Goal: Find specific page/section: Find specific page/section

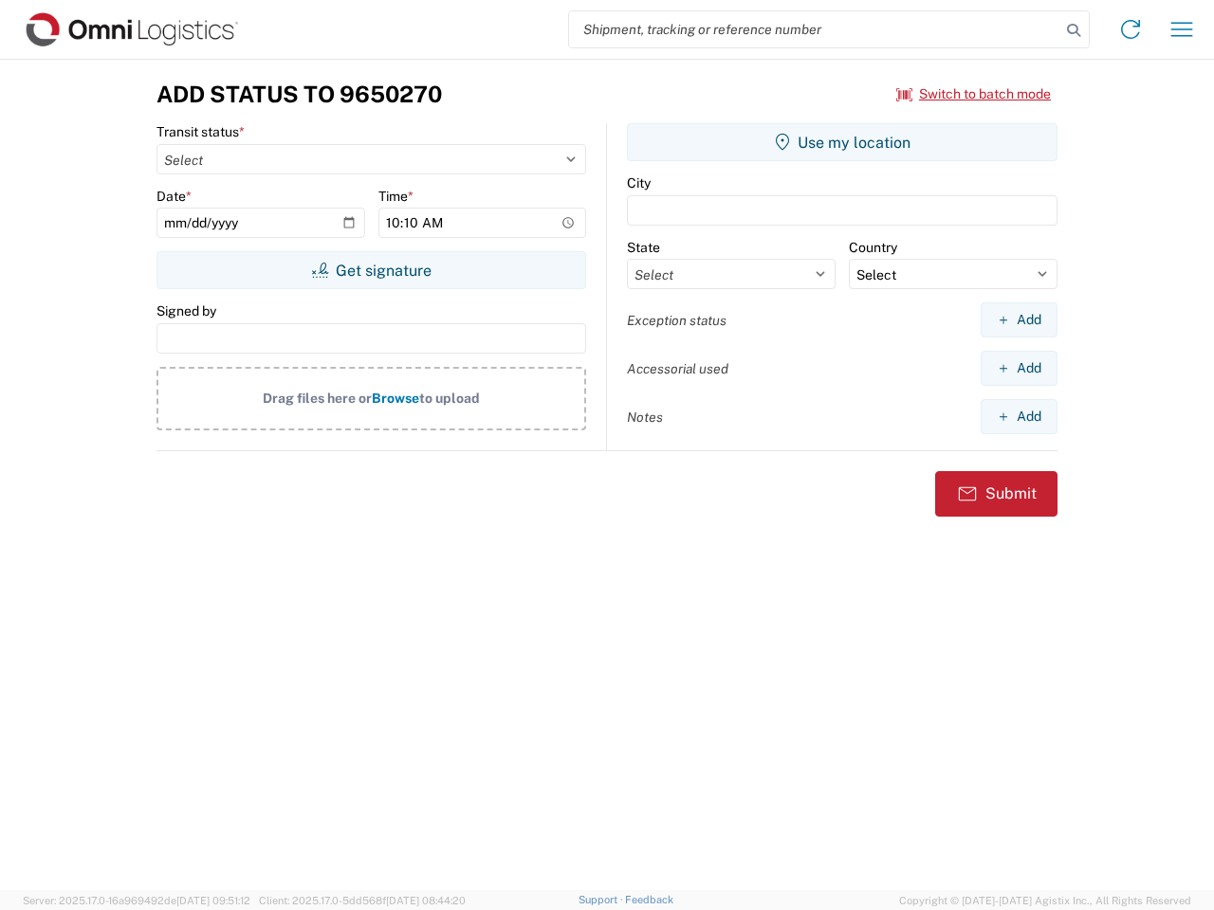
click at [814, 29] on input "search" at bounding box center [814, 29] width 491 height 36
click at [1073, 30] on icon at bounding box center [1073, 30] width 27 height 27
click at [1130, 29] on icon at bounding box center [1130, 29] width 30 height 30
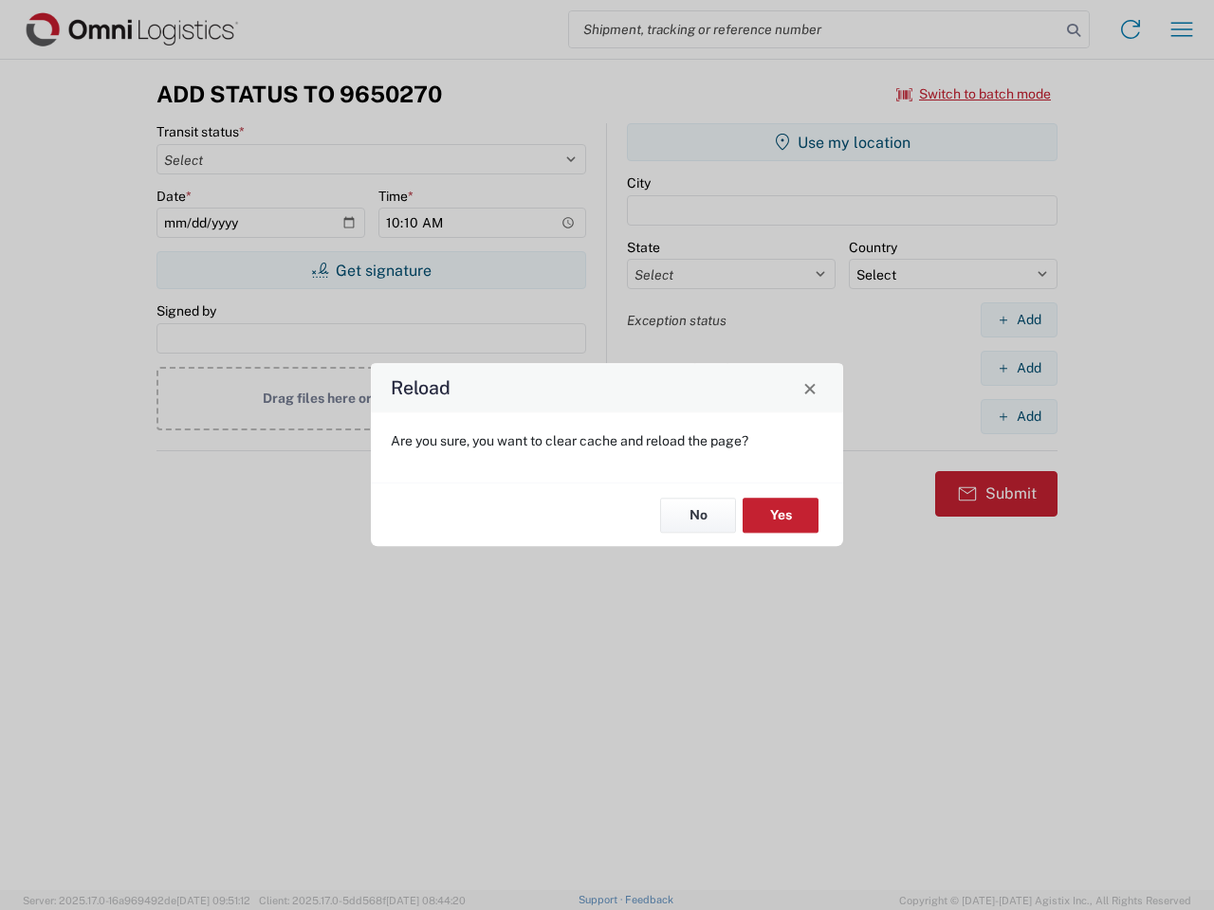
click at [1181, 29] on div "Reload Are you sure, you want to clear cache and reload the page? No Yes" at bounding box center [607, 455] width 1214 height 910
click at [974, 94] on div "Reload Are you sure, you want to clear cache and reload the page? No Yes" at bounding box center [607, 455] width 1214 height 910
click at [371, 270] on div "Reload Are you sure, you want to clear cache and reload the page? No Yes" at bounding box center [607, 455] width 1214 height 910
click at [842, 142] on div "Reload Are you sure, you want to clear cache and reload the page? No Yes" at bounding box center [607, 455] width 1214 height 910
click at [1018, 320] on div "Reload Are you sure, you want to clear cache and reload the page? No Yes" at bounding box center [607, 455] width 1214 height 910
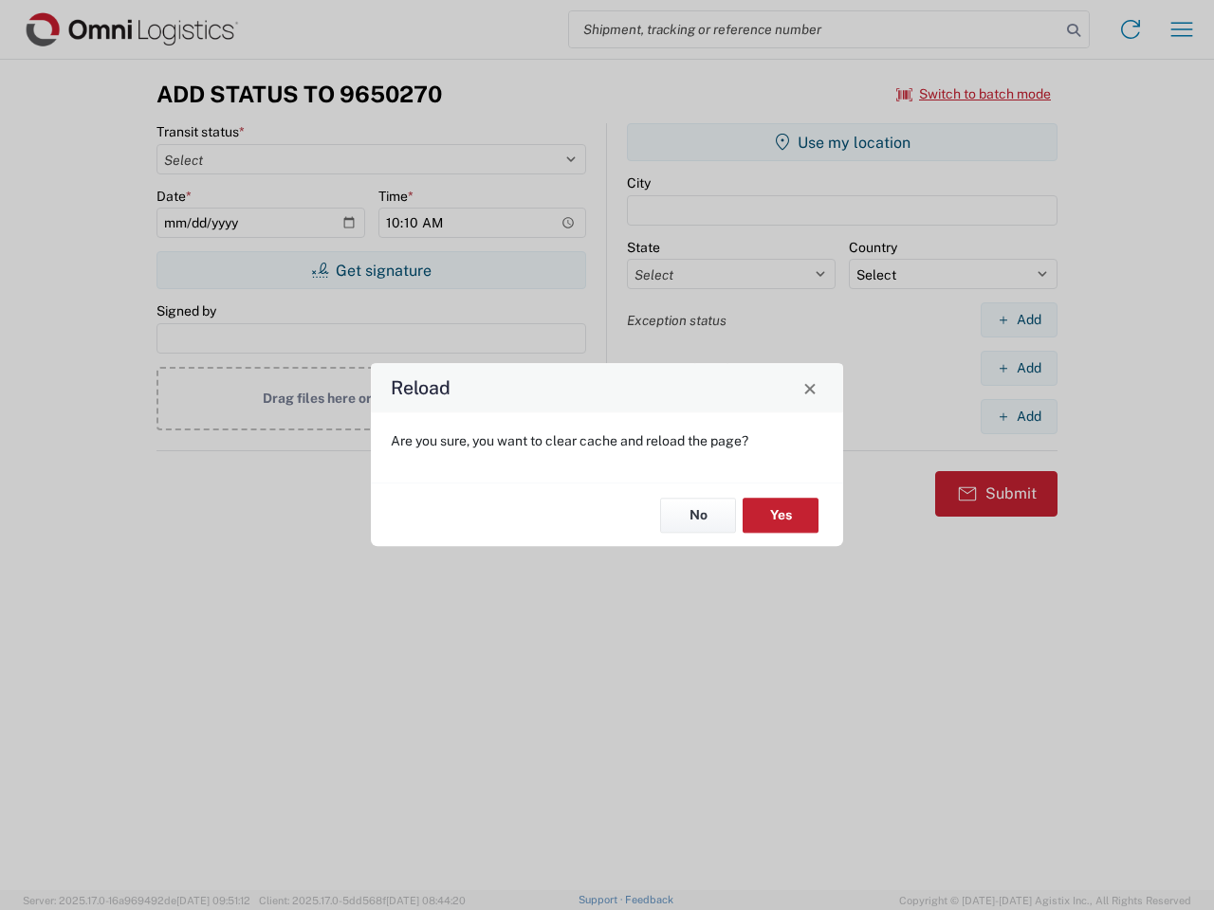
click at [1018, 368] on div "Reload Are you sure, you want to clear cache and reload the page? No Yes" at bounding box center [607, 455] width 1214 height 910
click at [1018, 416] on div "Reload Are you sure, you want to clear cache and reload the page? No Yes" at bounding box center [607, 455] width 1214 height 910
